Goal: Information Seeking & Learning: Learn about a topic

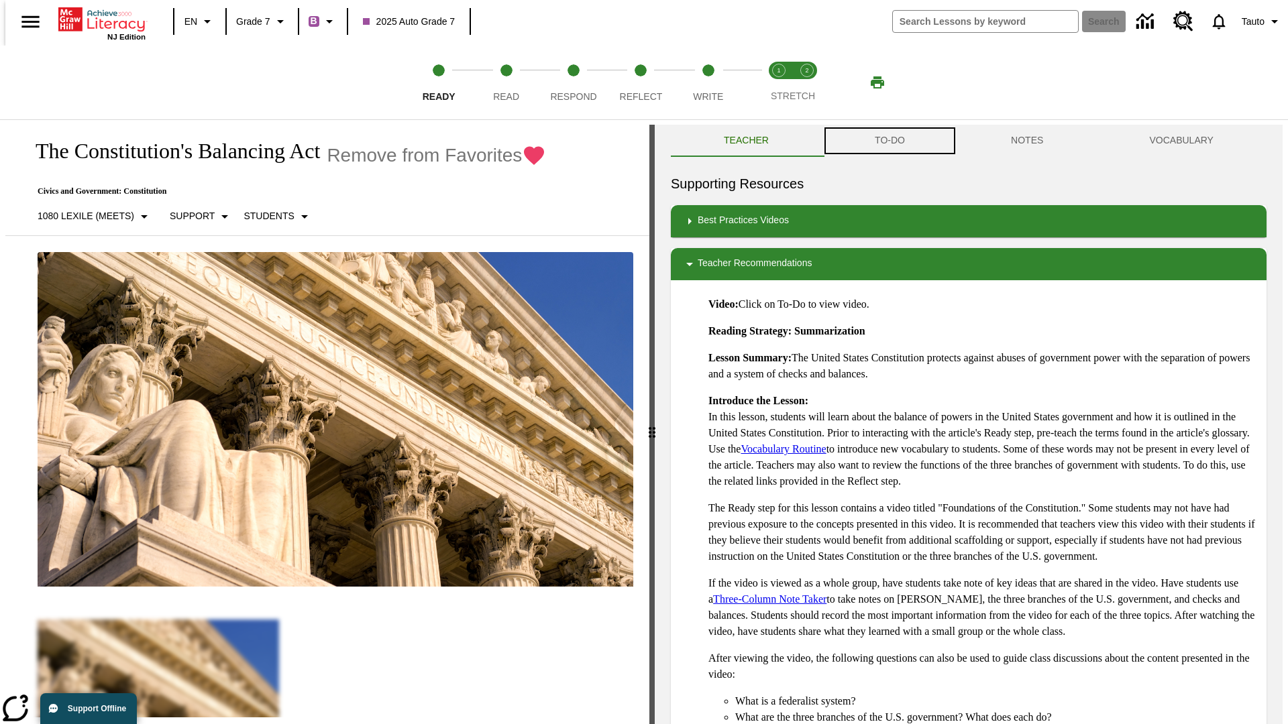
click at [889, 141] on button "TO-DO" at bounding box center [890, 141] width 136 height 32
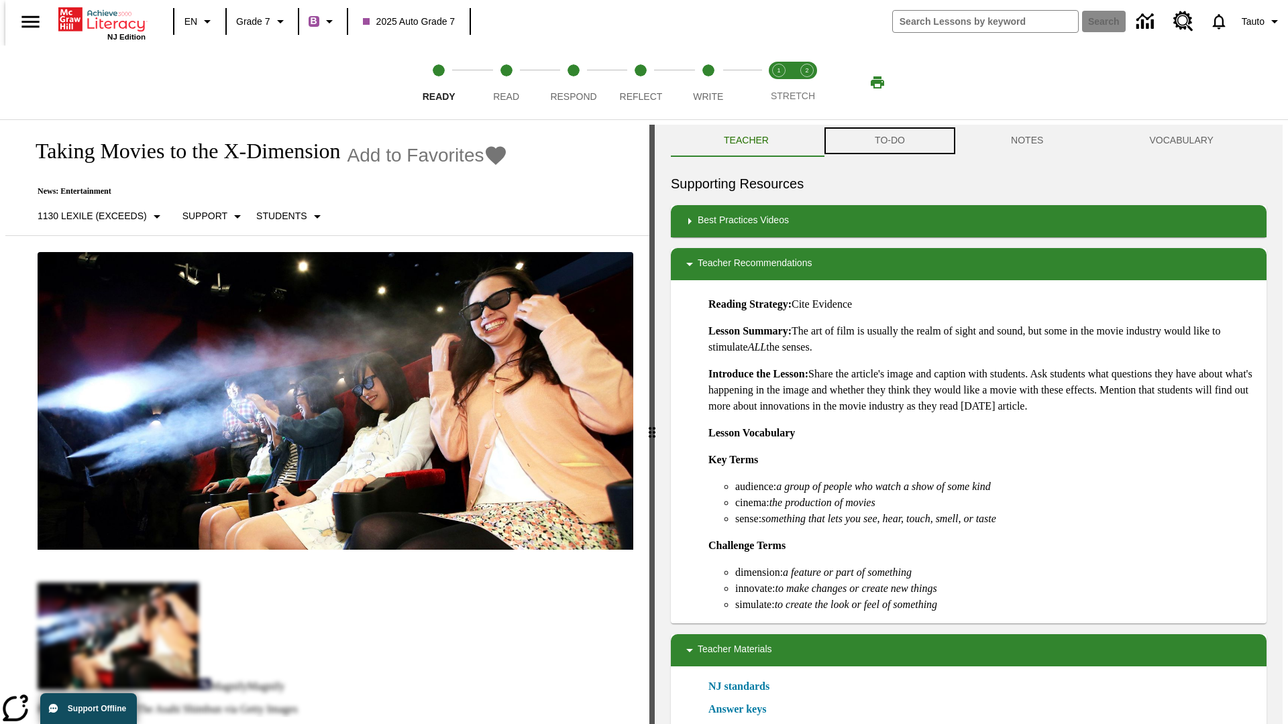
click at [889, 141] on button "TO-DO" at bounding box center [890, 141] width 136 height 32
